Goal: Find specific page/section: Find specific page/section

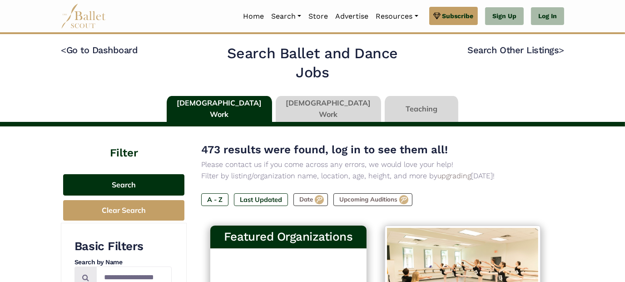
click at [133, 183] on button "Search" at bounding box center [123, 184] width 121 height 21
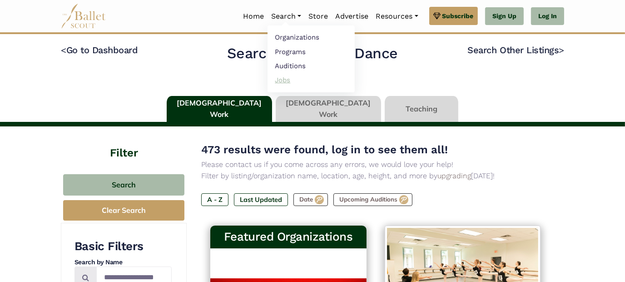
click at [281, 81] on link "Jobs" at bounding box center [310, 80] width 87 height 14
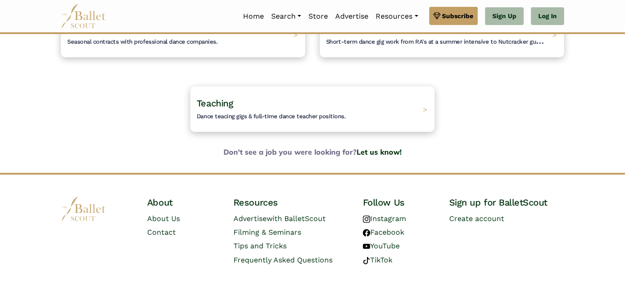
scroll to position [136, 0]
